Goal: Transaction & Acquisition: Purchase product/service

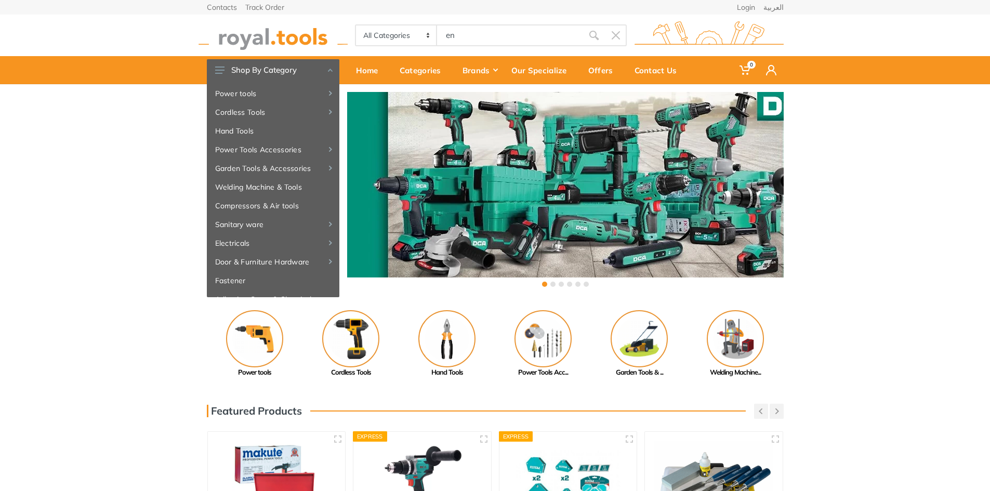
type input "e"
type input "pinch"
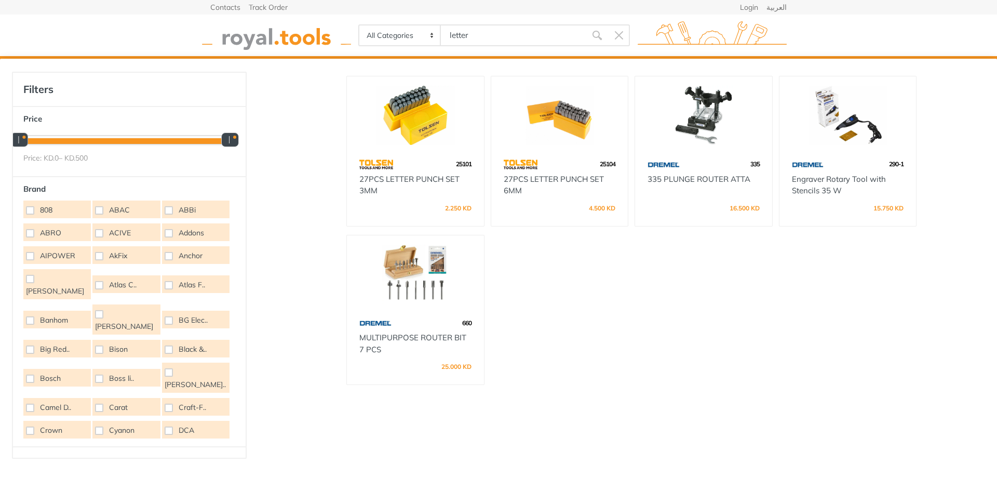
type input "letter"
click at [462, 32] on body "0 0" at bounding box center [498, 245] width 997 height 491
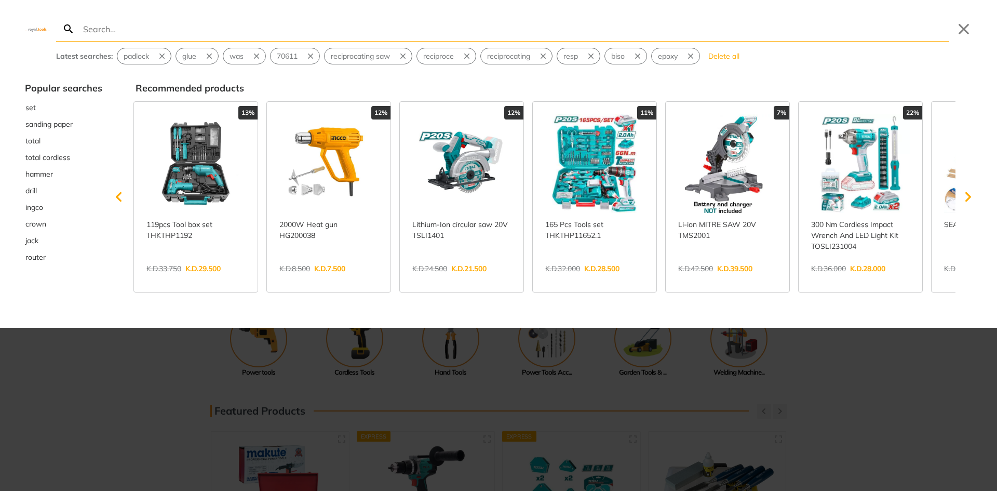
click at [462, 32] on input "Search" at bounding box center [515, 29] width 869 height 24
type input "p"
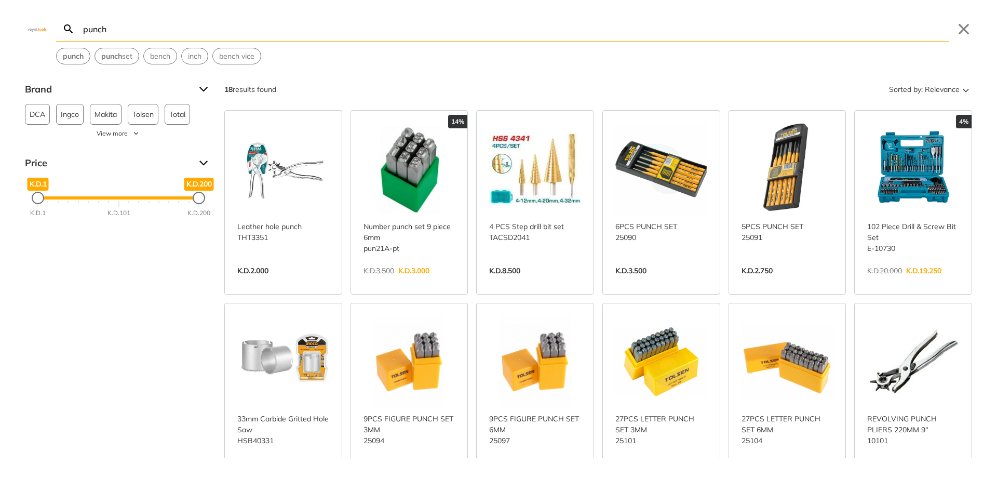
type input "punch"
click at [402, 282] on link "View more →" at bounding box center [410, 282] width 92 height 0
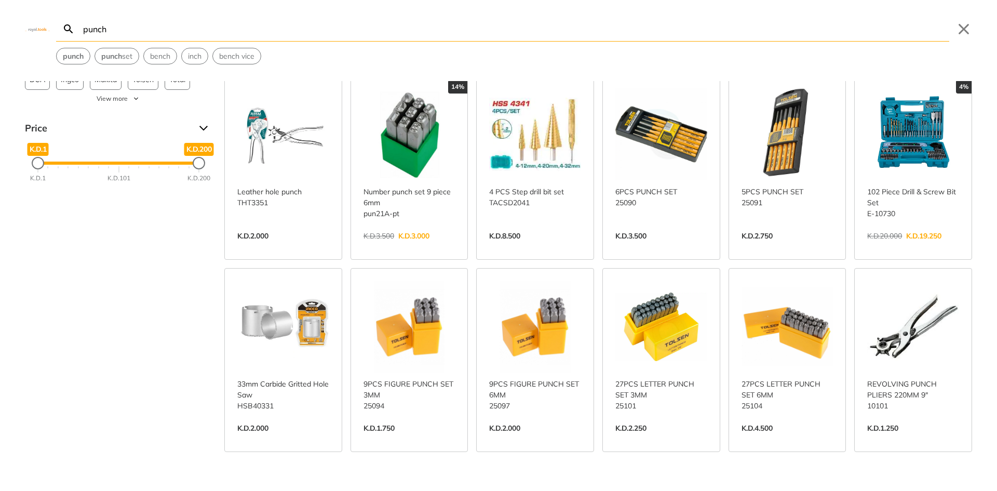
scroll to position [52, 0]
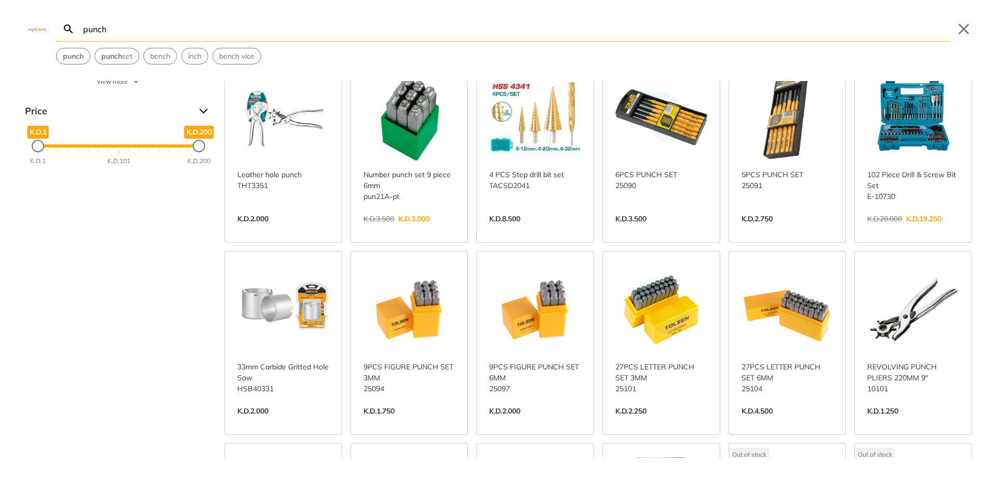
click at [553, 422] on link "View more →" at bounding box center [535, 422] width 92 height 0
